Goal: Information Seeking & Learning: Learn about a topic

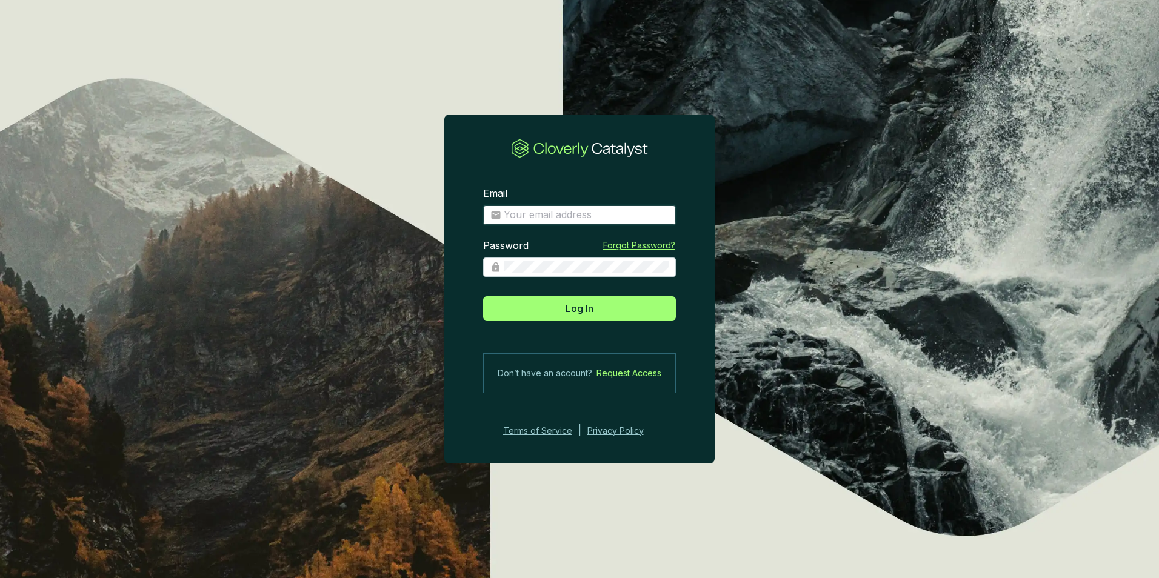
click at [578, 209] on input "Email" at bounding box center [586, 215] width 165 height 13
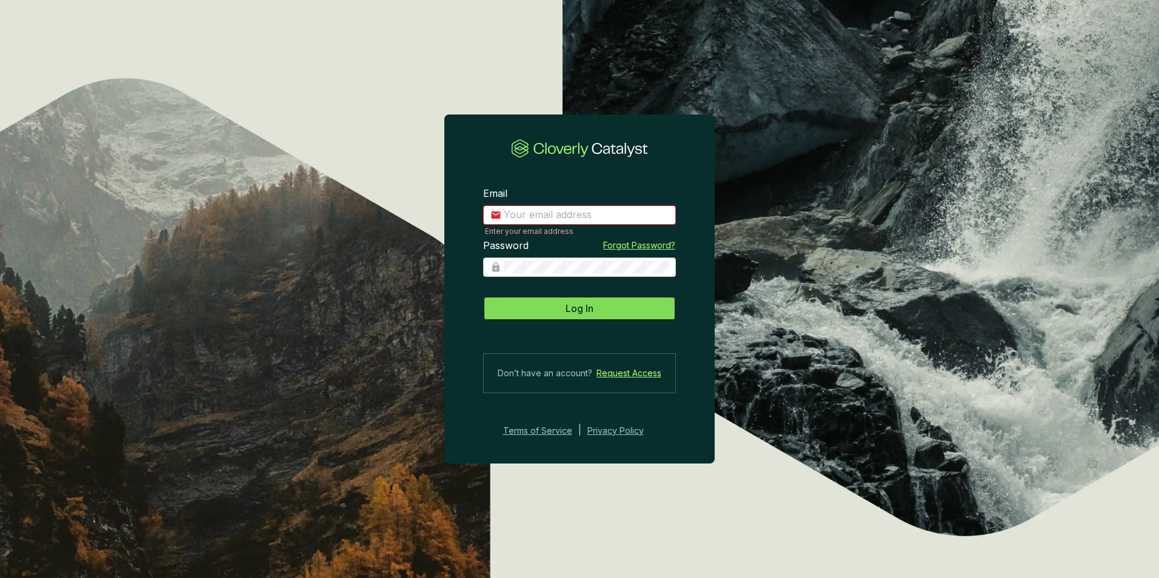
type input "[EMAIL_ADDRESS][DOMAIN_NAME]"
click at [549, 301] on button "Log In" at bounding box center [579, 308] width 193 height 24
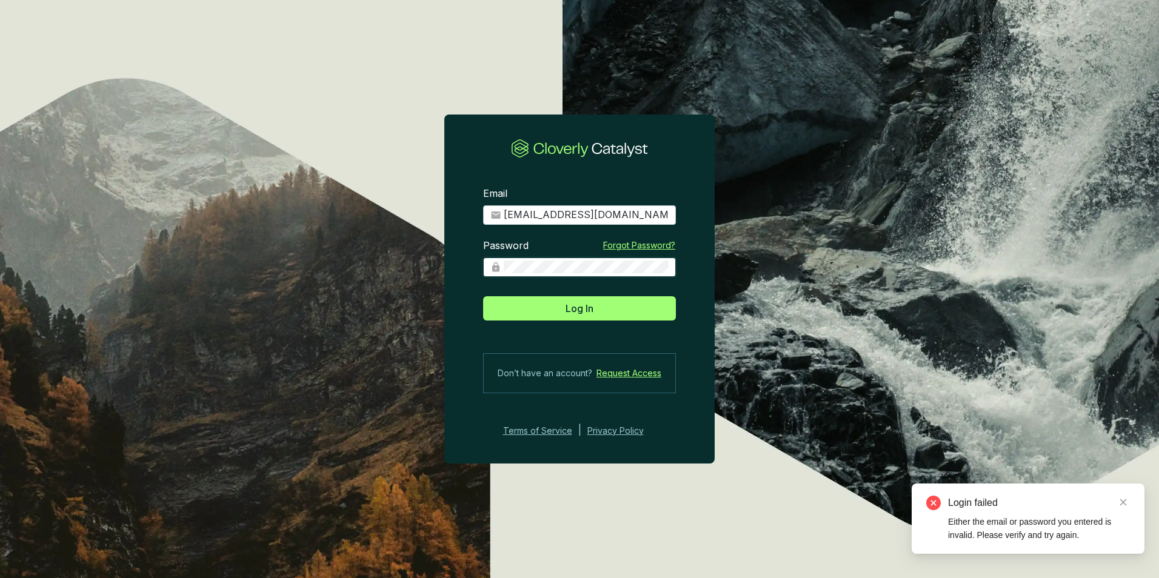
click at [497, 279] on div "Password Forgot Password?" at bounding box center [579, 265] width 193 height 52
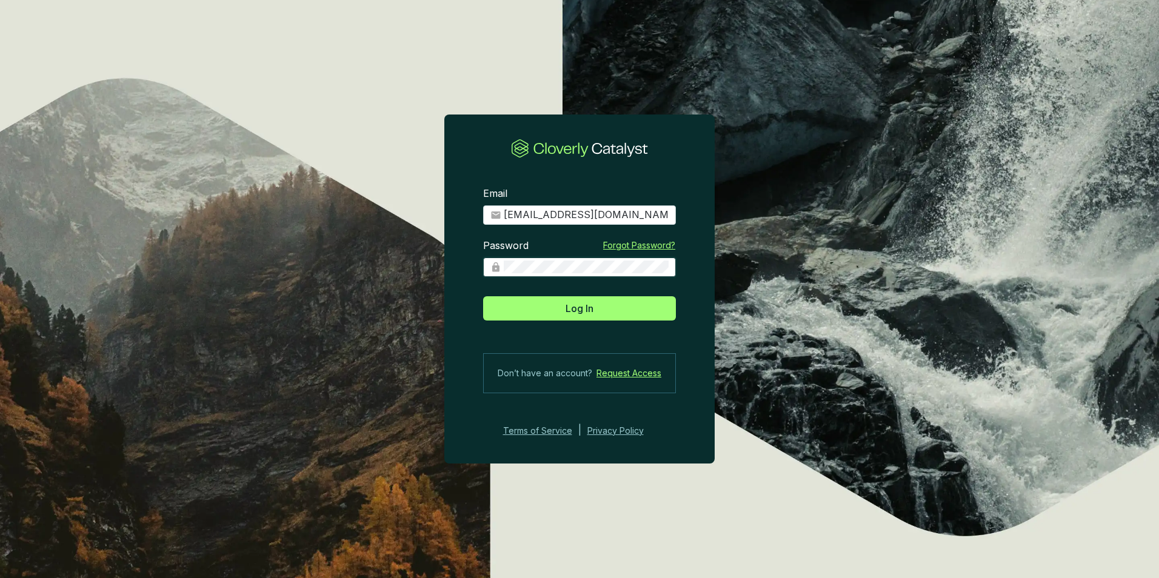
click at [483, 296] on button "Log In" at bounding box center [579, 308] width 193 height 24
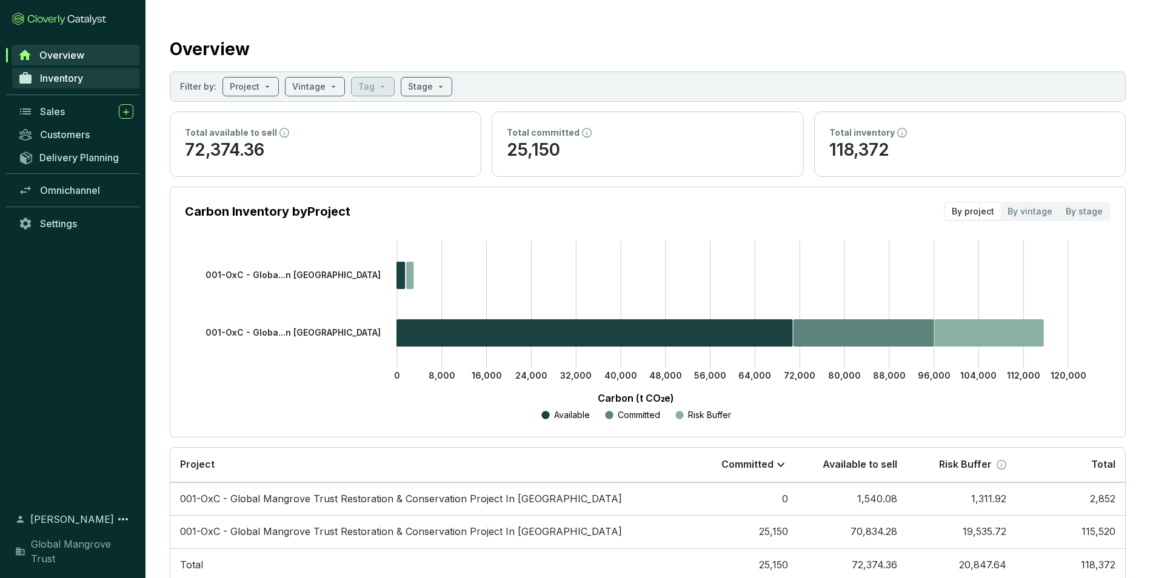
click at [60, 84] on link "Inventory" at bounding box center [75, 78] width 127 height 21
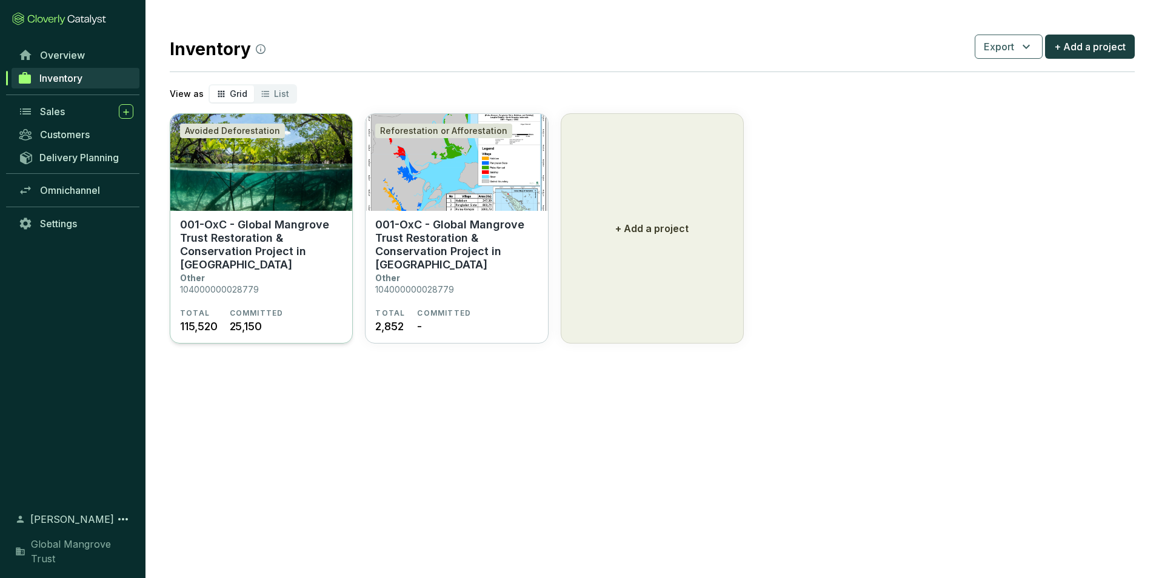
click at [275, 237] on p "001-OxC - Global Mangrove Trust Restoration & Conservation Project in [GEOGRAPH…" at bounding box center [261, 244] width 162 height 53
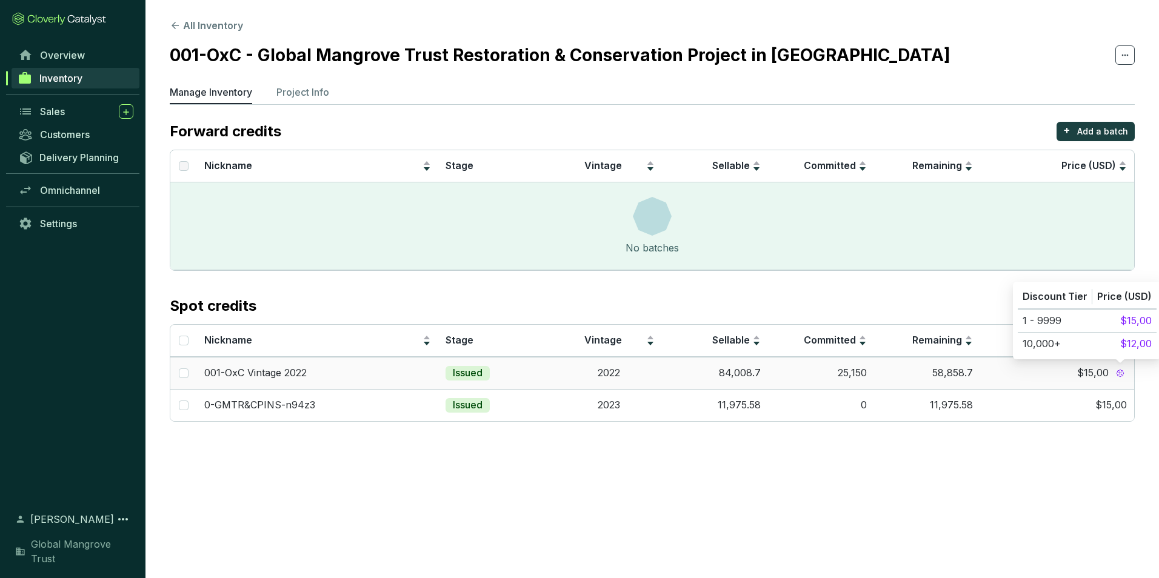
click at [1118, 368] on div at bounding box center [1120, 373] width 13 height 13
